Goal: Task Accomplishment & Management: Use online tool/utility

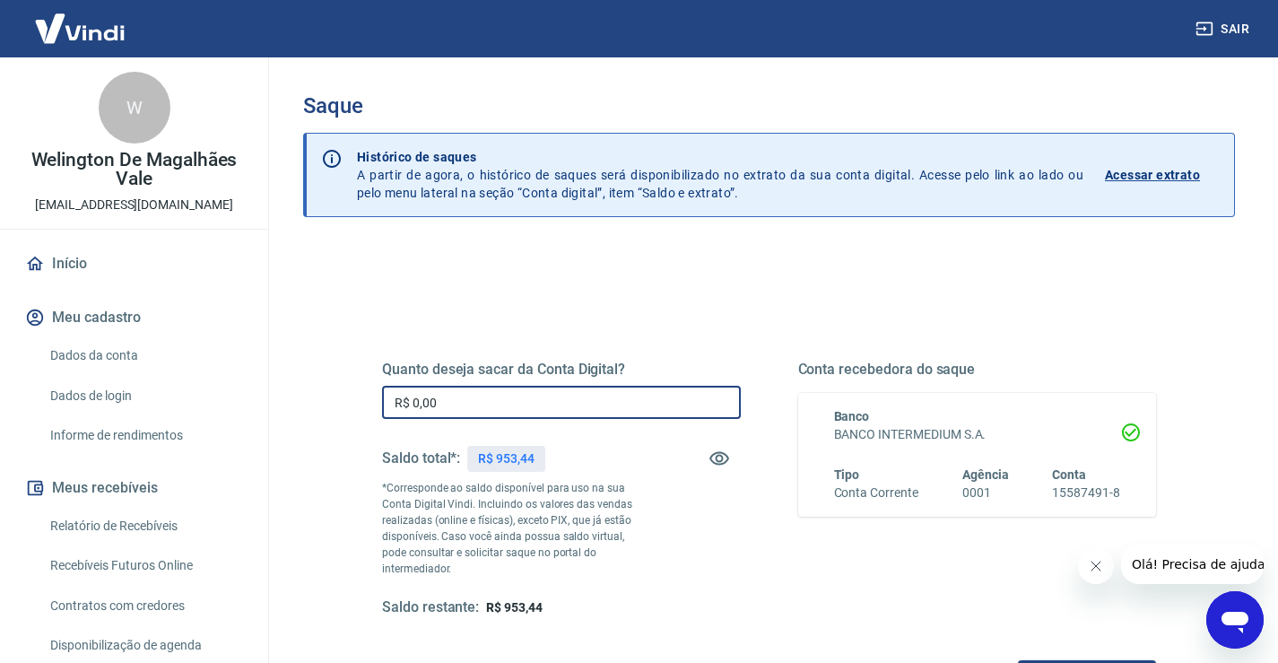
click at [479, 410] on input "R$ 0,00" at bounding box center [561, 402] width 359 height 33
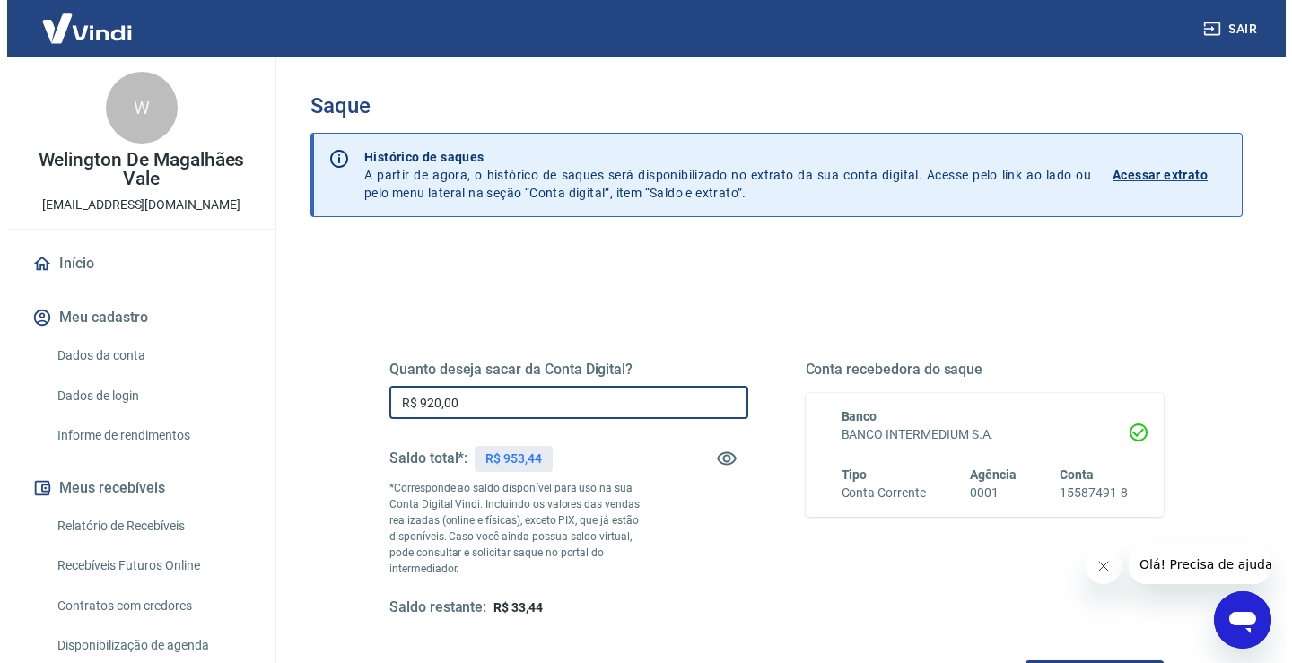
scroll to position [179, 0]
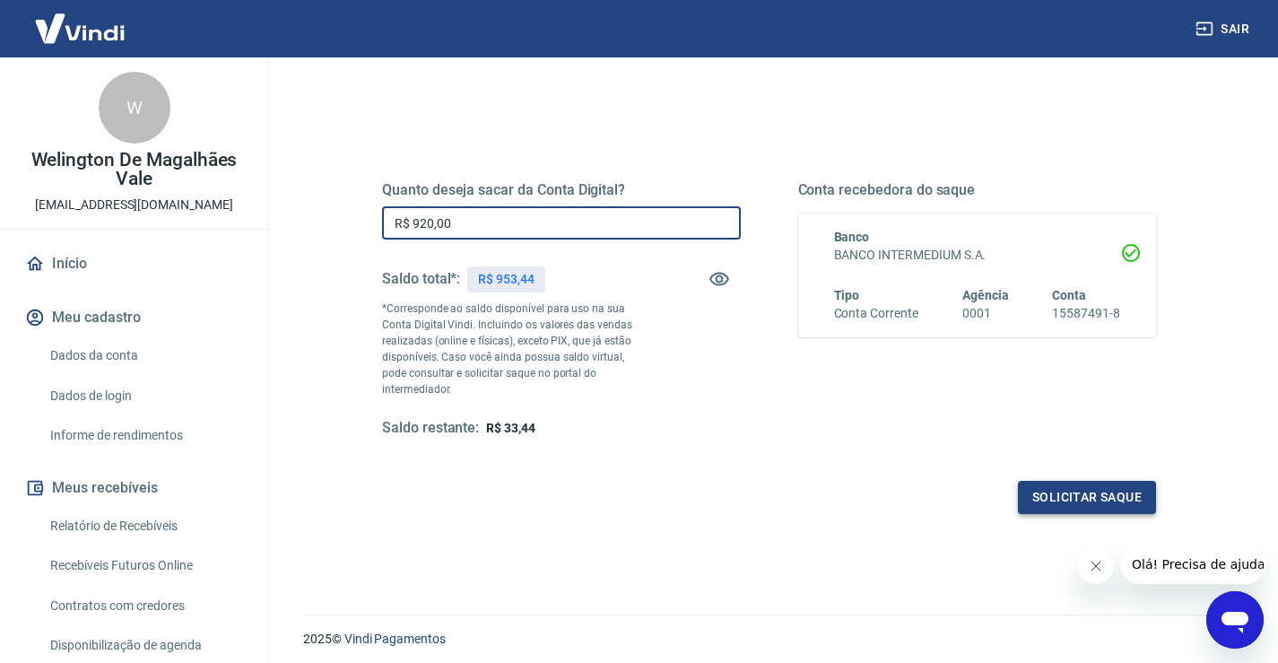
type input "R$ 920,00"
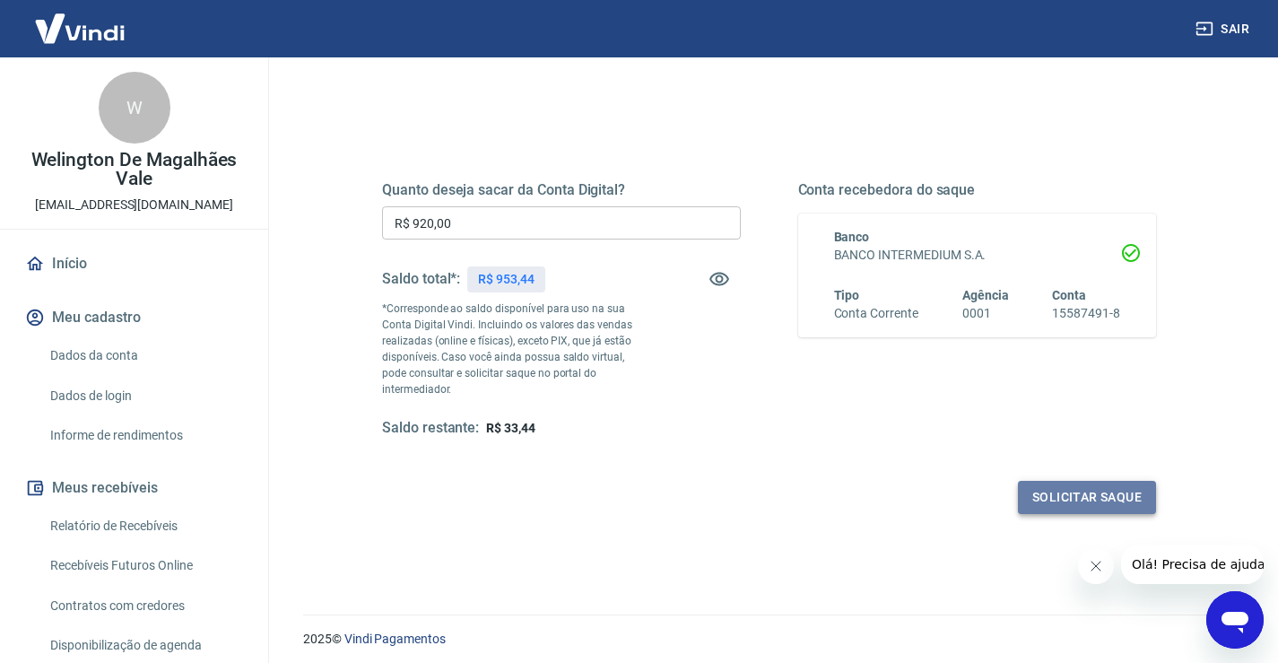
click at [1069, 481] on button "Solicitar saque" at bounding box center [1087, 497] width 138 height 33
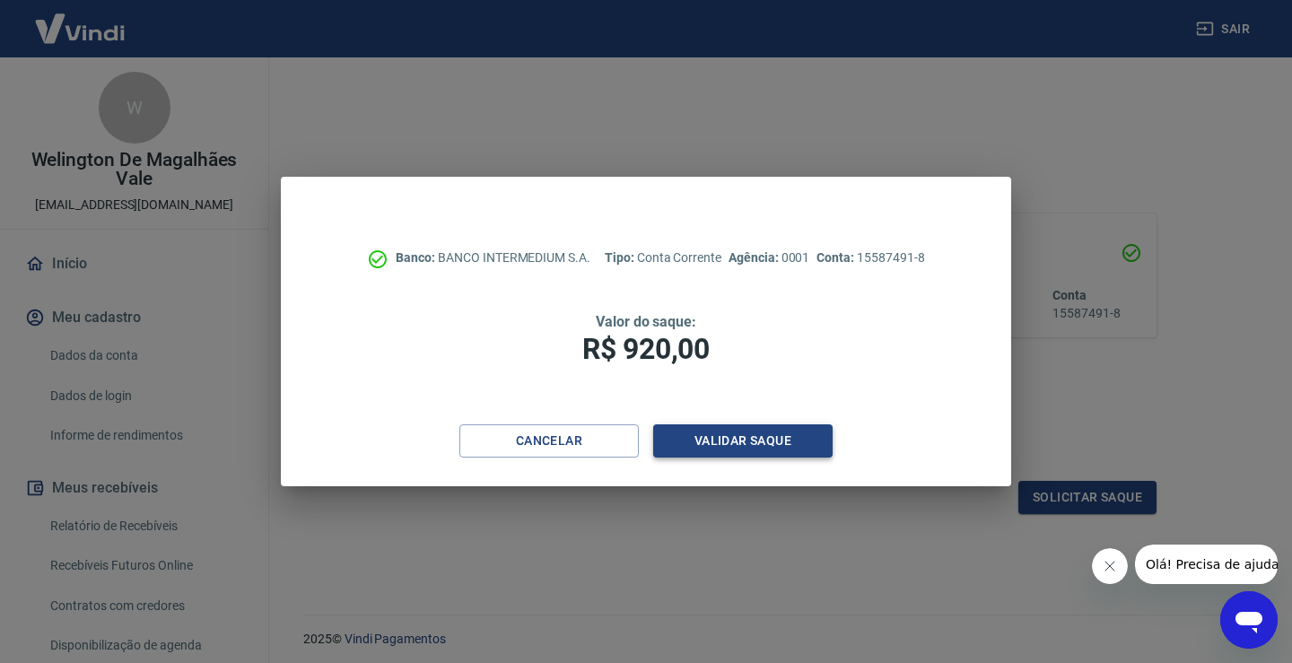
click at [724, 442] on button "Validar saque" at bounding box center [742, 440] width 179 height 33
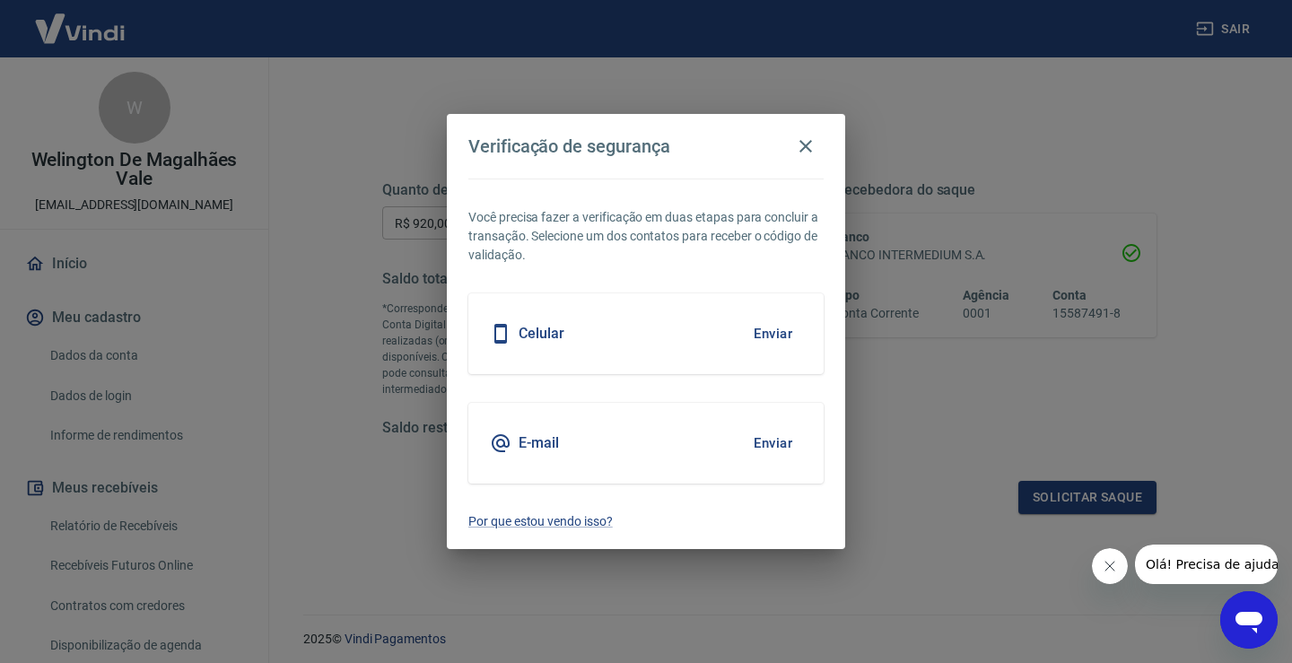
click at [786, 441] on button "Enviar" at bounding box center [773, 443] width 58 height 38
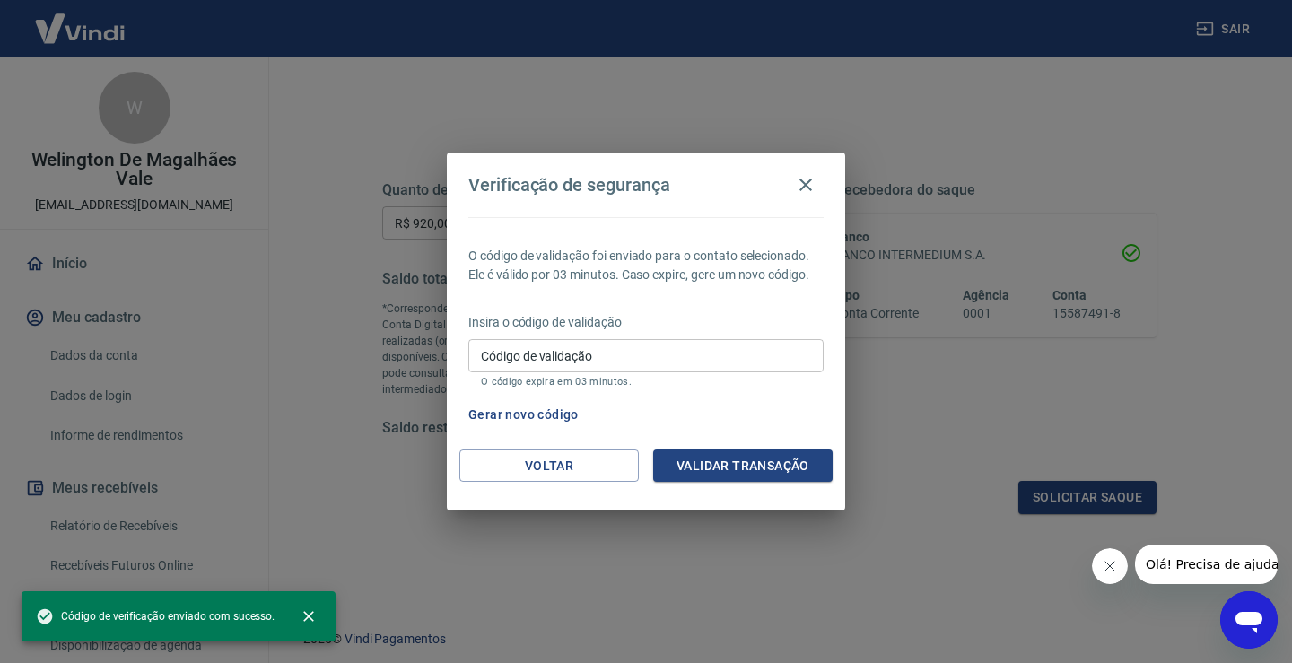
click at [573, 352] on input "Código de validação" at bounding box center [645, 355] width 355 height 33
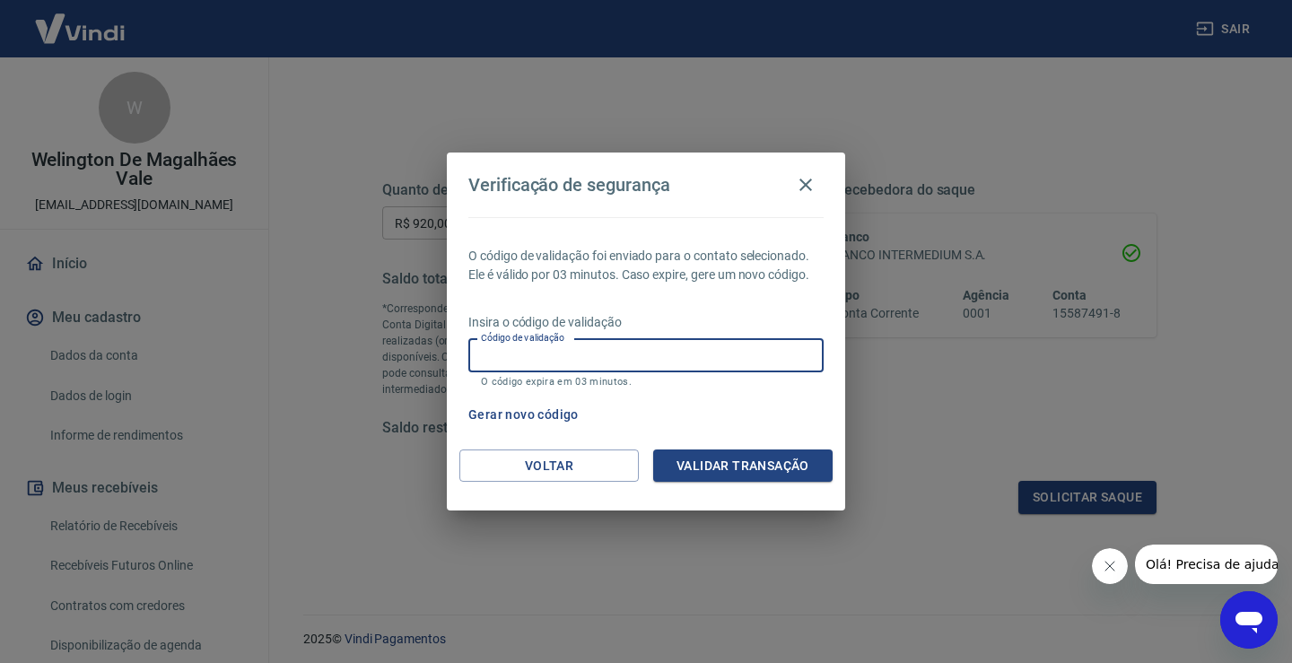
click at [747, 351] on input "Código de validação" at bounding box center [645, 355] width 355 height 33
type input "218660"
click at [765, 453] on button "Validar transação" at bounding box center [742, 465] width 179 height 33
